Goal: Task Accomplishment & Management: Use online tool/utility

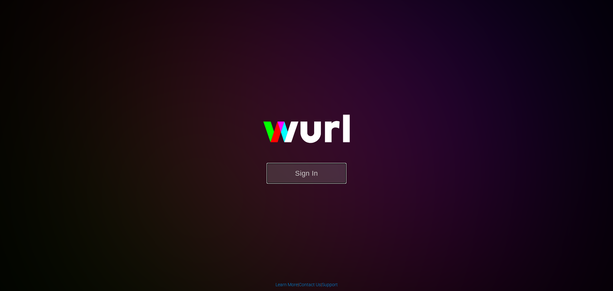
click at [300, 177] on button "Sign In" at bounding box center [306, 173] width 80 height 21
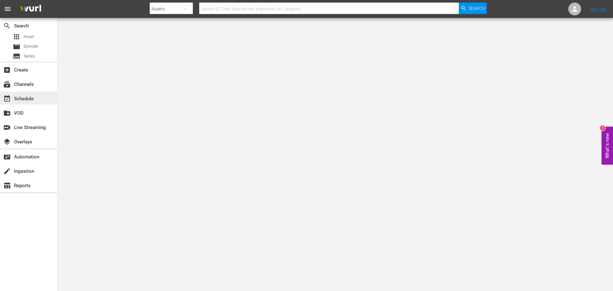
click at [27, 97] on div "event_available Schedule" at bounding box center [18, 98] width 36 height 6
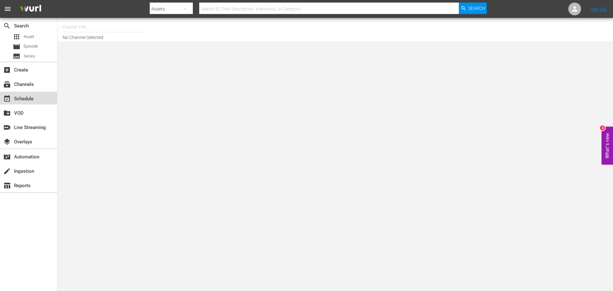
click at [28, 98] on div "event_available Schedule" at bounding box center [18, 98] width 36 height 6
click at [23, 112] on div "create_new_folder VOD" at bounding box center [18, 112] width 36 height 6
click at [24, 100] on div "event_available Schedule" at bounding box center [18, 98] width 36 height 6
click at [25, 85] on div "subscriptions Channels" at bounding box center [18, 83] width 36 height 6
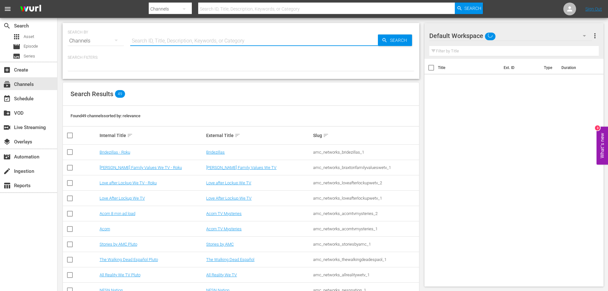
click at [162, 43] on input "text" at bounding box center [254, 40] width 248 height 15
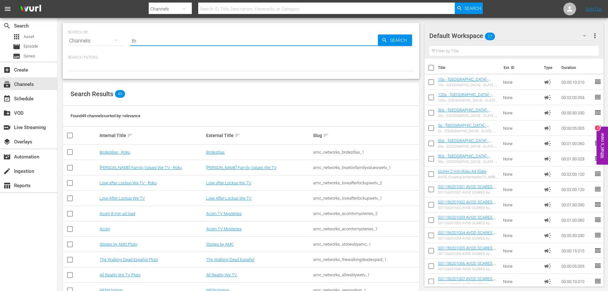
type input "thr"
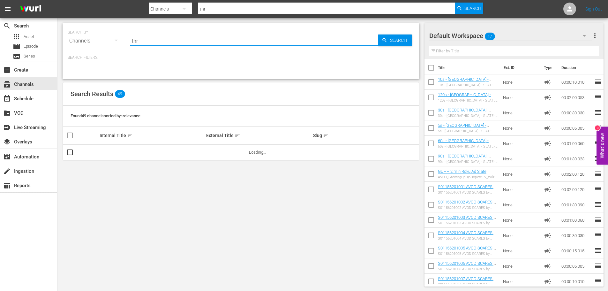
type input "thriller"
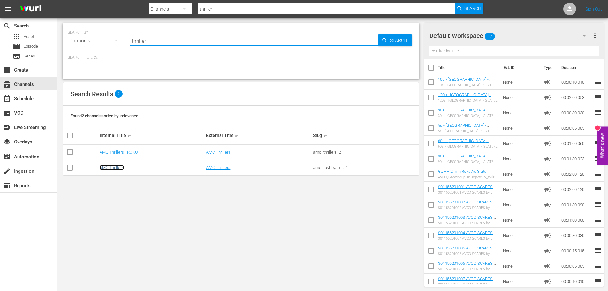
click at [118, 166] on link "AMC Thrillers" at bounding box center [112, 167] width 24 height 5
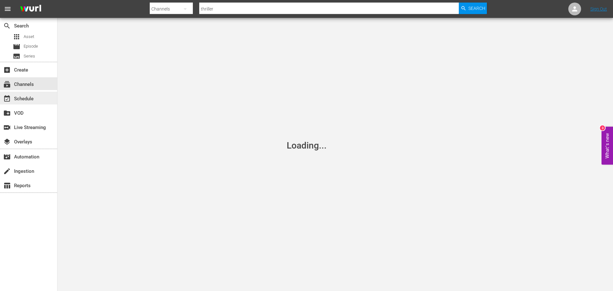
click at [40, 100] on div "event_available Schedule" at bounding box center [28, 98] width 57 height 13
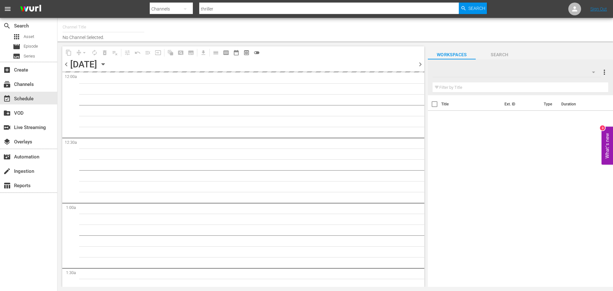
type input "AMC Thrillers (476)"
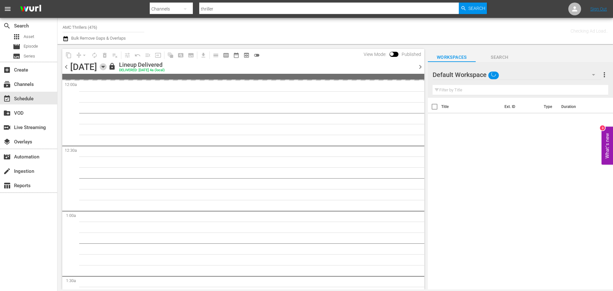
click at [104, 66] on icon "button" at bounding box center [102, 67] width 3 height 2
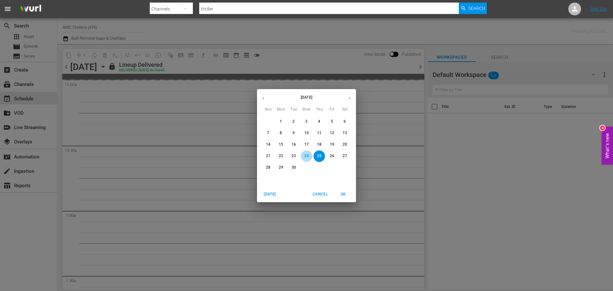
click at [303, 156] on span "24" at bounding box center [306, 155] width 11 height 5
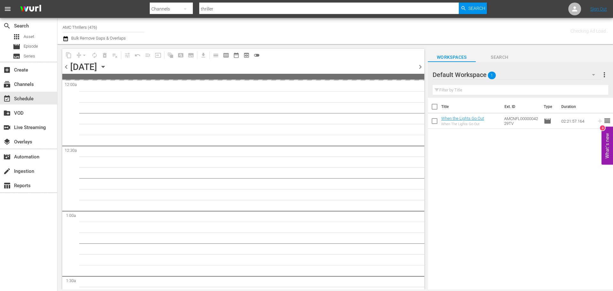
click at [342, 38] on div "Channel Title AMC Thrillers (476) Bulk Remove Gaps & Overlaps" at bounding box center [211, 30] width 297 height 23
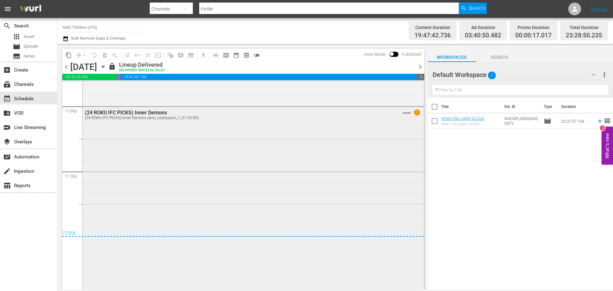
scroll to position [2745, 0]
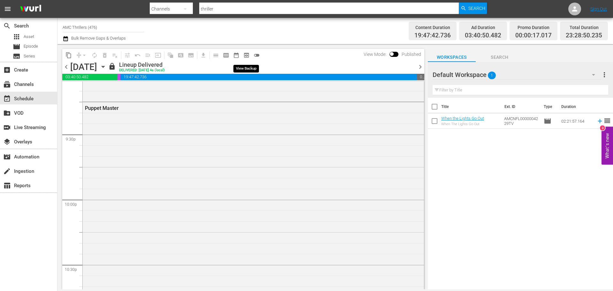
click at [247, 56] on span "preview_outlined" at bounding box center [246, 55] width 6 height 6
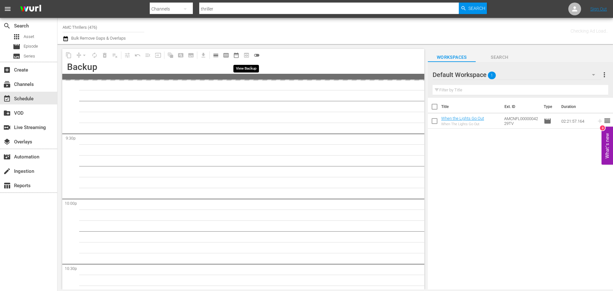
scroll to position [2811, 0]
click at [247, 33] on div "Channel Title AMC Thrillers (476) Bulk Remove Gaps & Overlaps" at bounding box center [211, 30] width 297 height 23
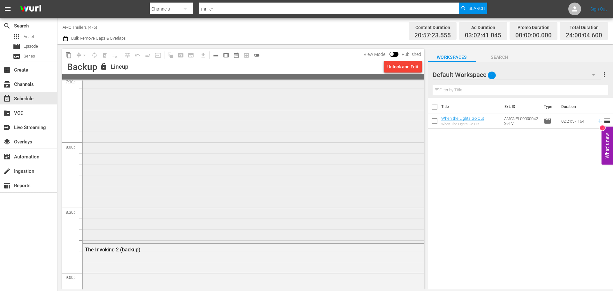
scroll to position [2532, 0]
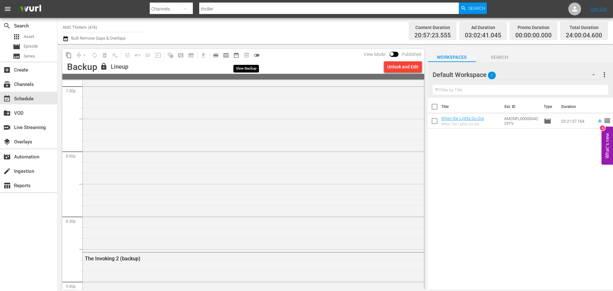
click at [246, 56] on span "preview_outlined" at bounding box center [246, 55] width 10 height 10
click at [245, 55] on span "preview_outlined" at bounding box center [246, 55] width 10 height 10
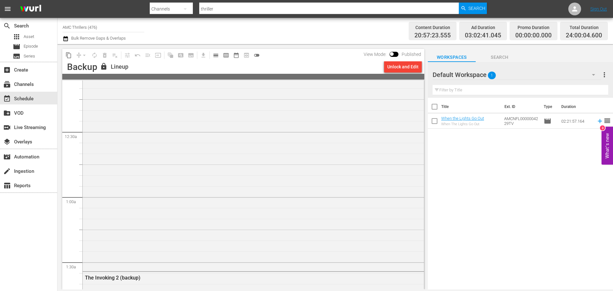
scroll to position [0, 0]
click at [351, 129] on div "The Invoking (backup)" at bounding box center [253, 182] width 341 height 203
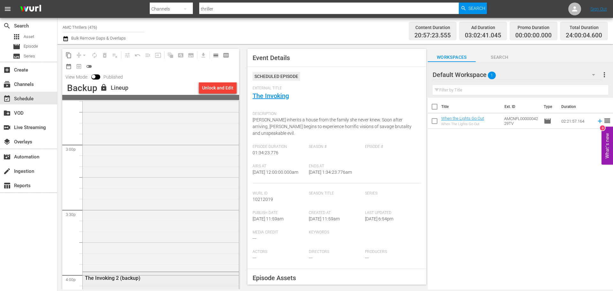
scroll to position [2010, 0]
